Goal: Task Accomplishment & Management: Use online tool/utility

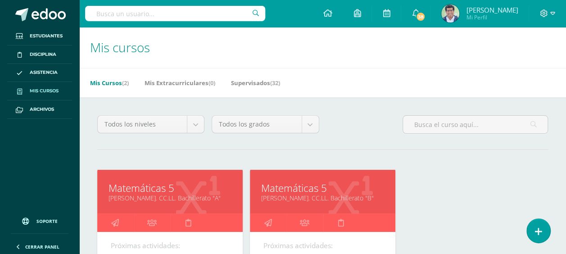
click at [280, 190] on link "Matemáticas 5" at bounding box center [322, 188] width 123 height 14
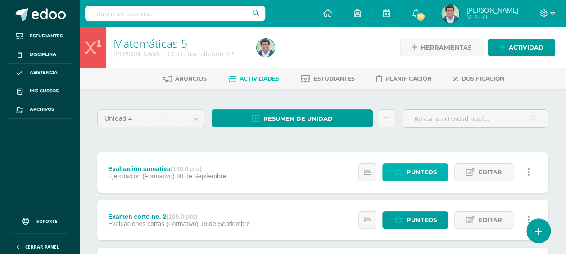
click at [421, 165] on span "Punteos" at bounding box center [421, 172] width 30 height 17
